Goal: Task Accomplishment & Management: Manage account settings

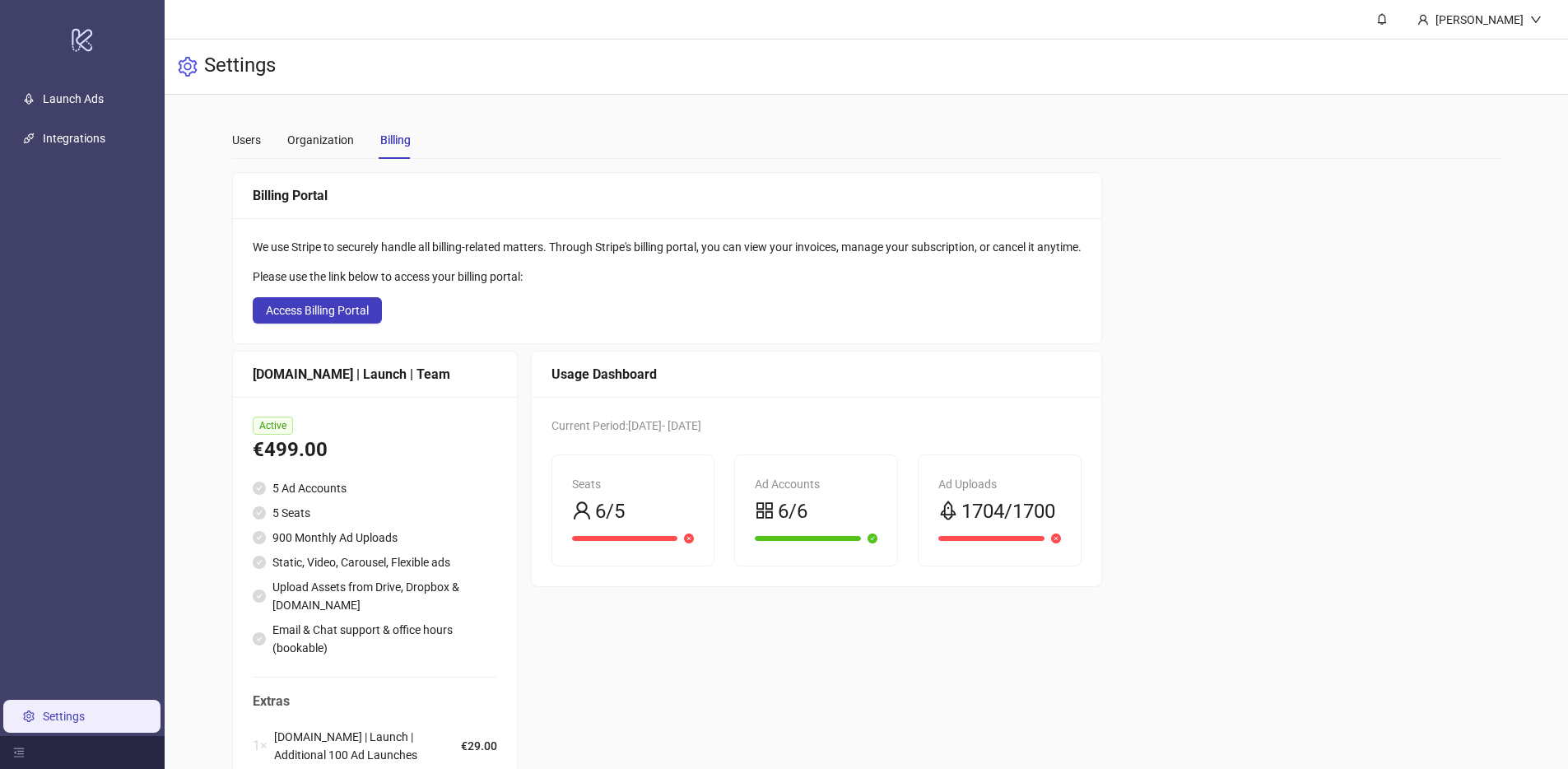
click at [1164, 301] on div "Billing Portal We use Stripe to securely handle all billing-related matters. Th…" at bounding box center [866, 516] width 1269 height 688
click at [1189, 381] on div "Billing Portal We use Stripe to securely handle all billing-related matters. Th…" at bounding box center [866, 516] width 1269 height 688
click at [1230, 316] on div "Billing Portal We use Stripe to securely handle all billing-related matters. Th…" at bounding box center [866, 516] width 1269 height 688
click at [59, 92] on link "Launch Ads" at bounding box center [73, 98] width 61 height 13
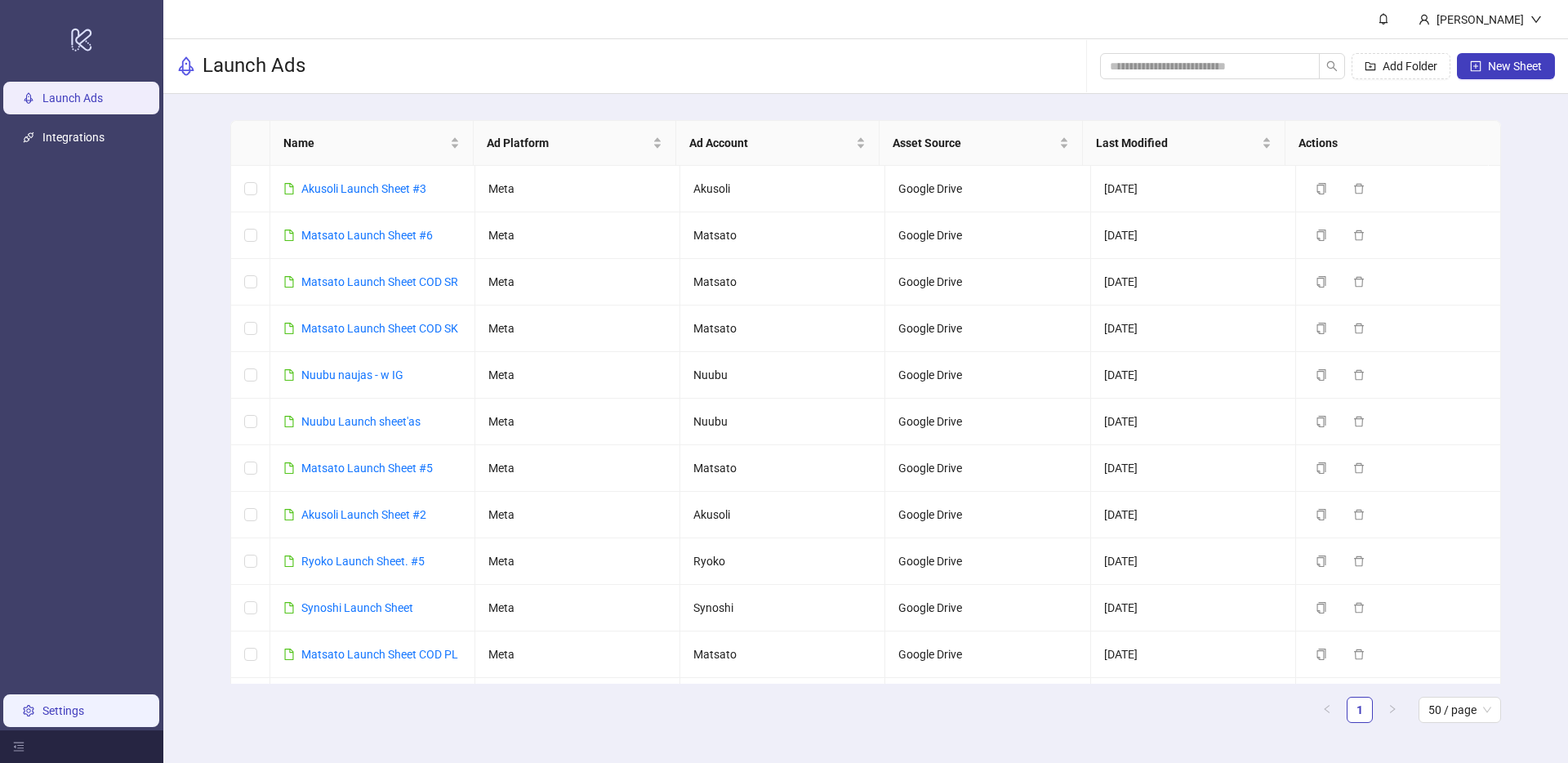
click at [77, 712] on link "Settings" at bounding box center [63, 710] width 42 height 13
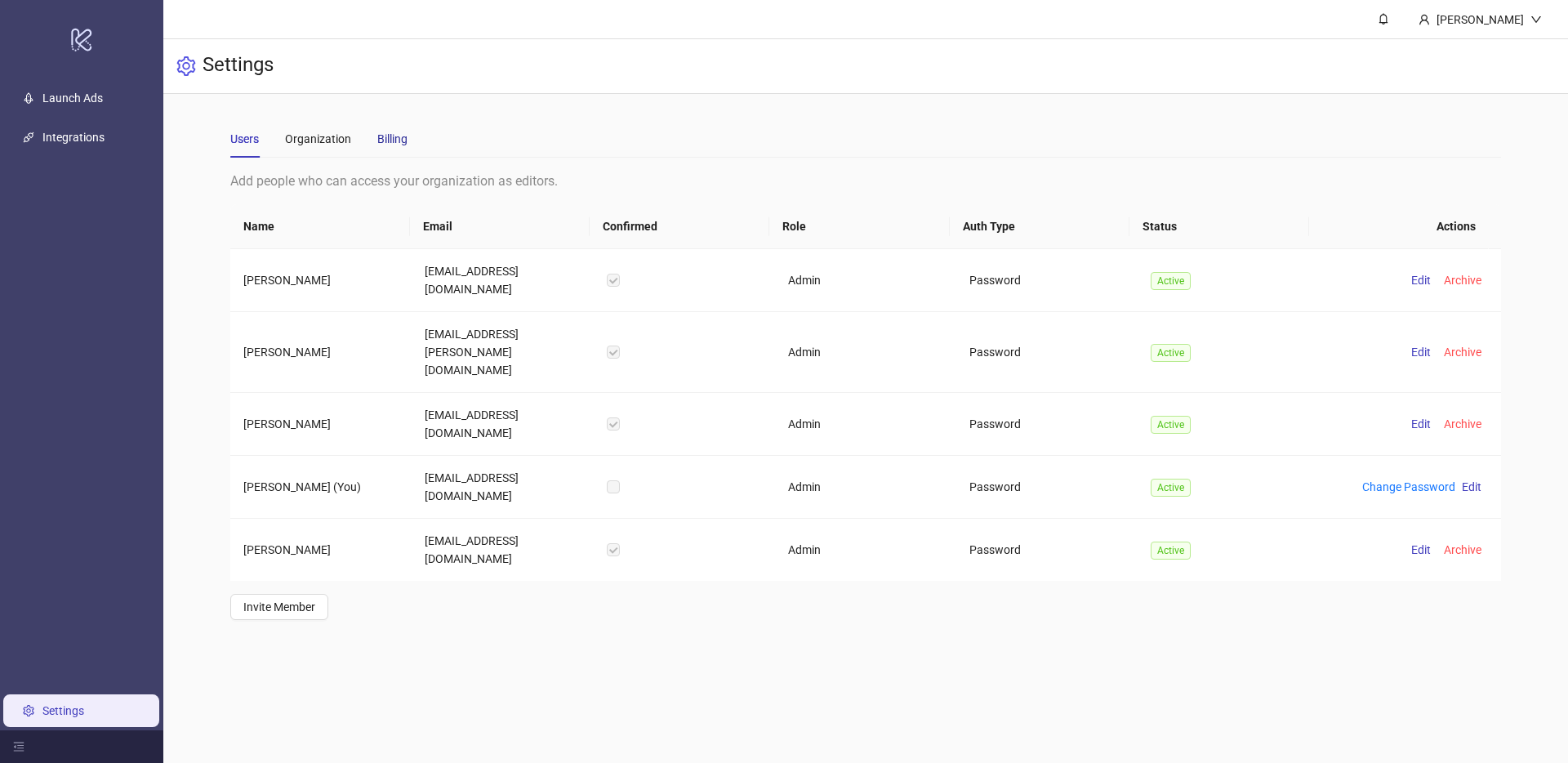
click at [386, 133] on div "Billing" at bounding box center [392, 139] width 30 height 18
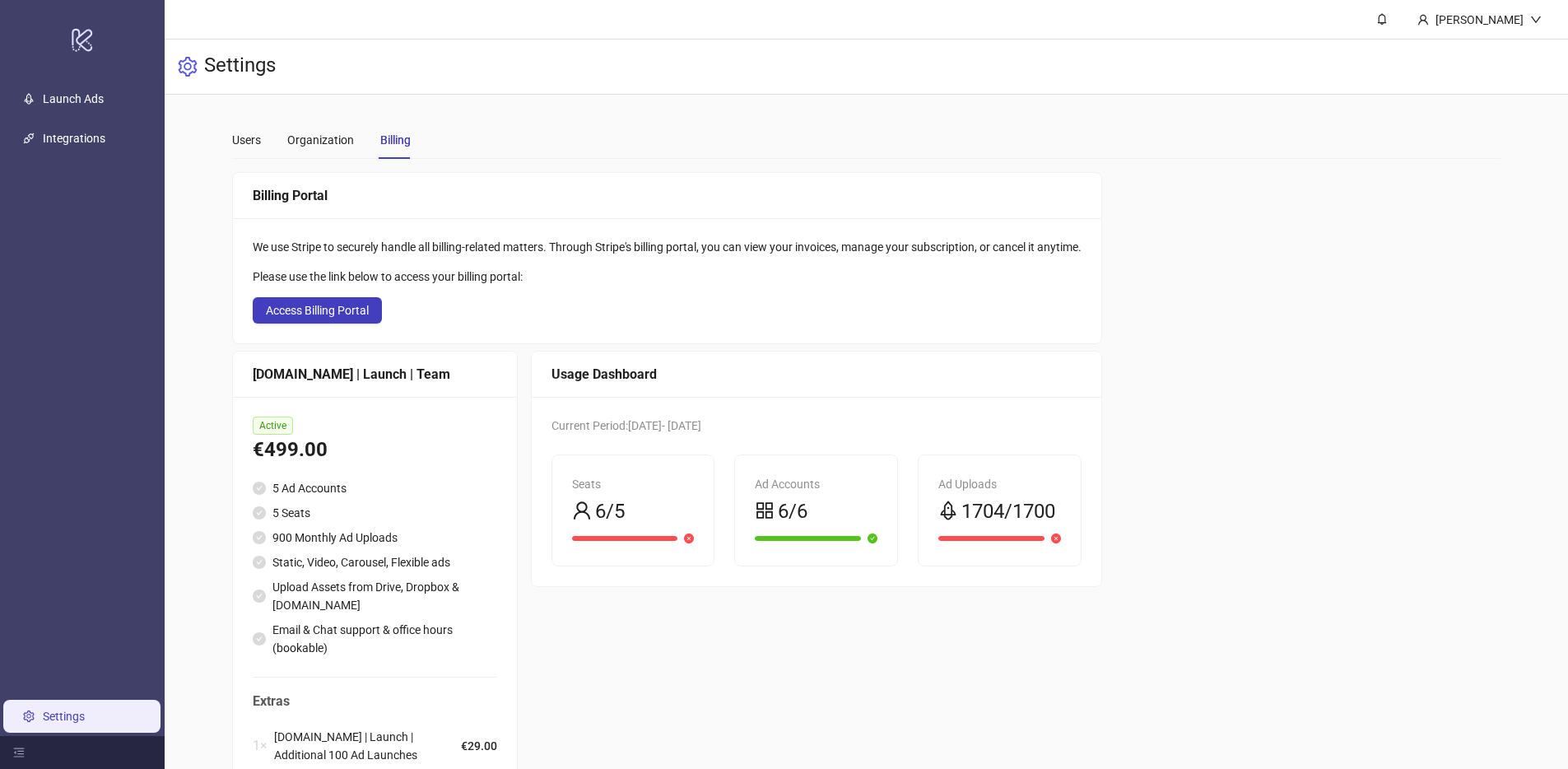
click at [1259, 355] on div "Billing Portal We use Stripe to securely handle all billing-related matters. Th…" at bounding box center [866, 516] width 1269 height 688
